Goal: Navigation & Orientation: Find specific page/section

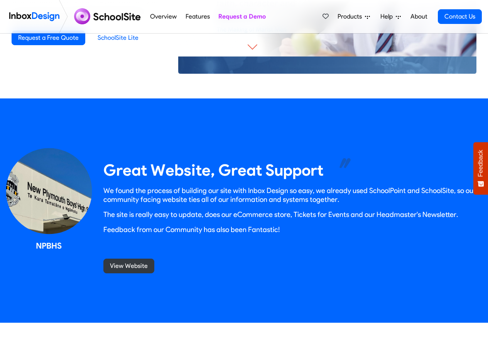
scroll to position [648, 0]
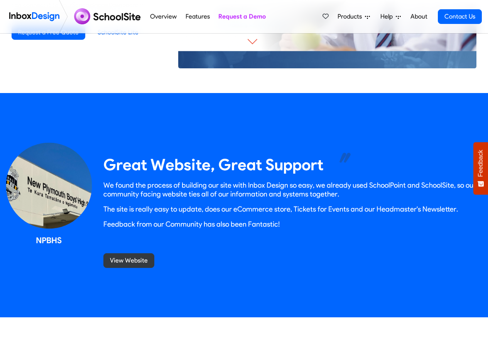
click at [264, 17] on link "Request a Demo" at bounding box center [242, 16] width 52 height 15
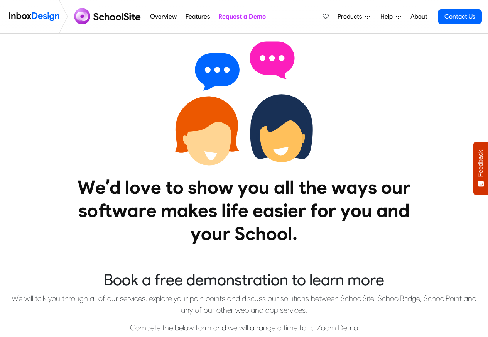
scroll to position [236, 0]
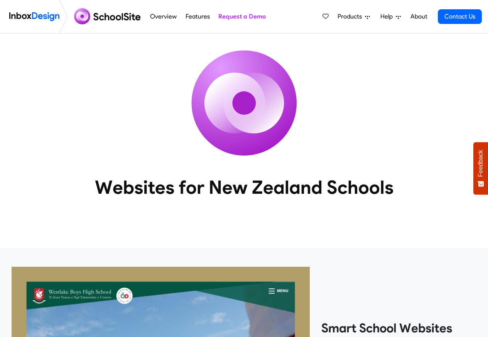
scroll to position [648, 0]
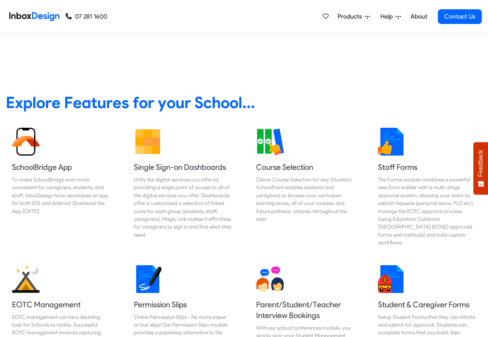
scroll to position [324, 0]
